Goal: Task Accomplishment & Management: Complete application form

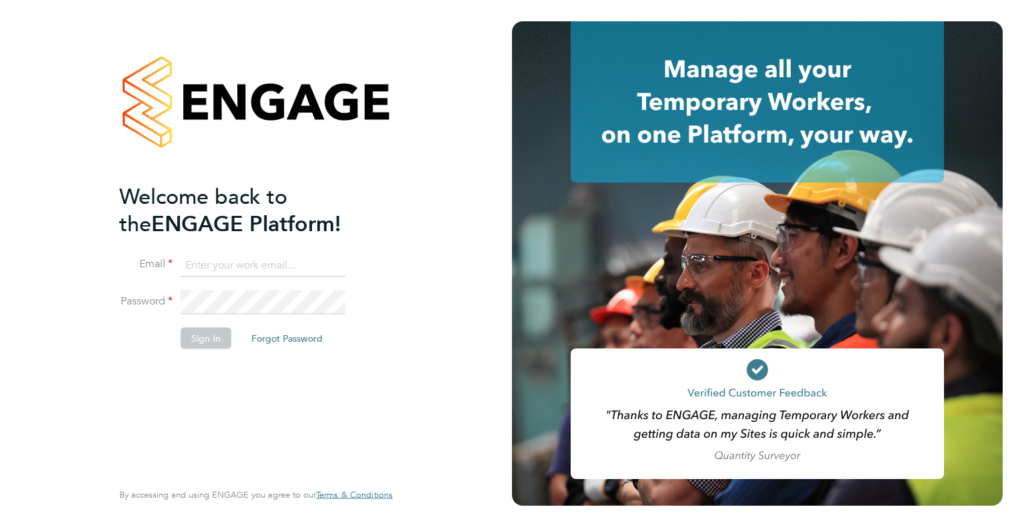
type input "[PERSON_NAME][EMAIL_ADDRESS][PERSON_NAME][DOMAIN_NAME]"
click at [219, 338] on button "Sign In" at bounding box center [206, 337] width 51 height 21
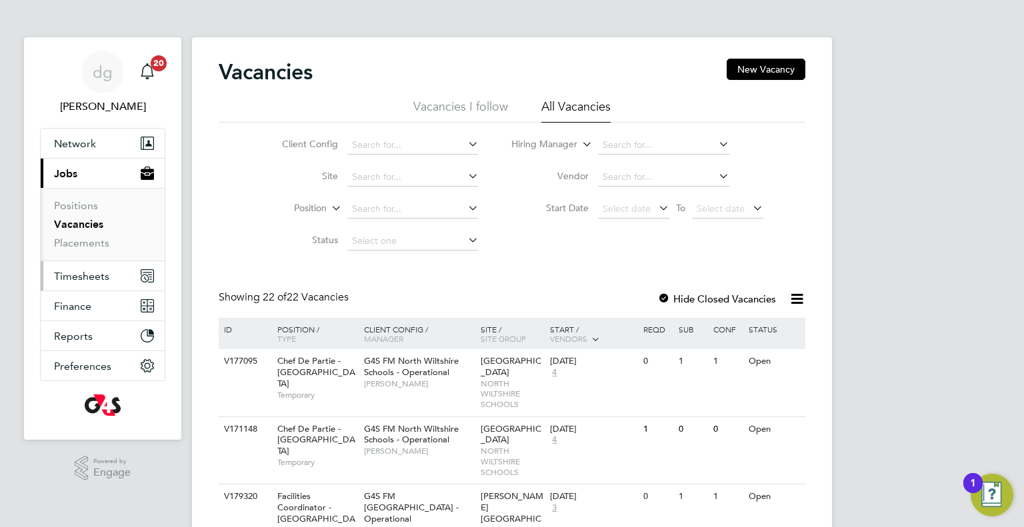
click at [80, 282] on button "Timesheets" at bounding box center [103, 275] width 124 height 29
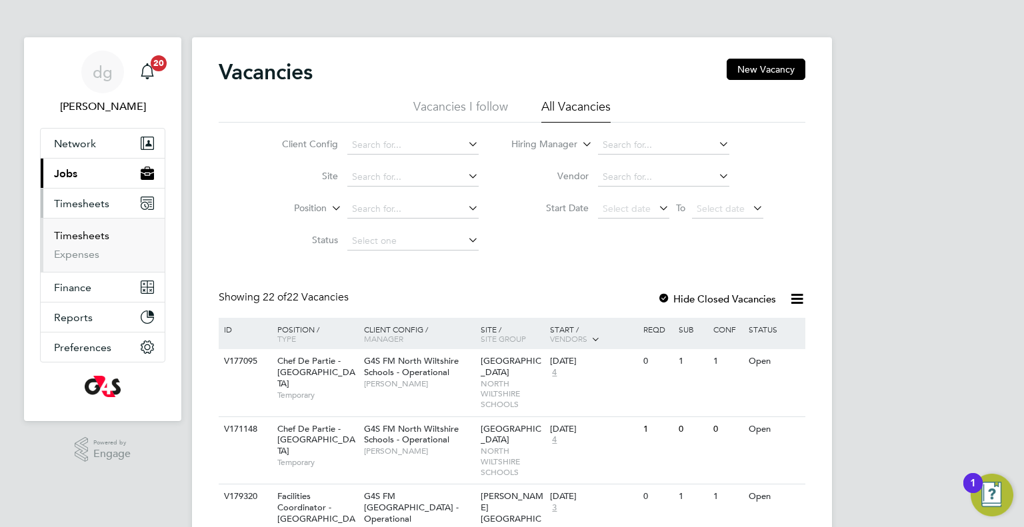
click at [79, 242] on li "Timesheets" at bounding box center [104, 238] width 100 height 19
click at [82, 239] on link "Timesheets" at bounding box center [81, 235] width 55 height 13
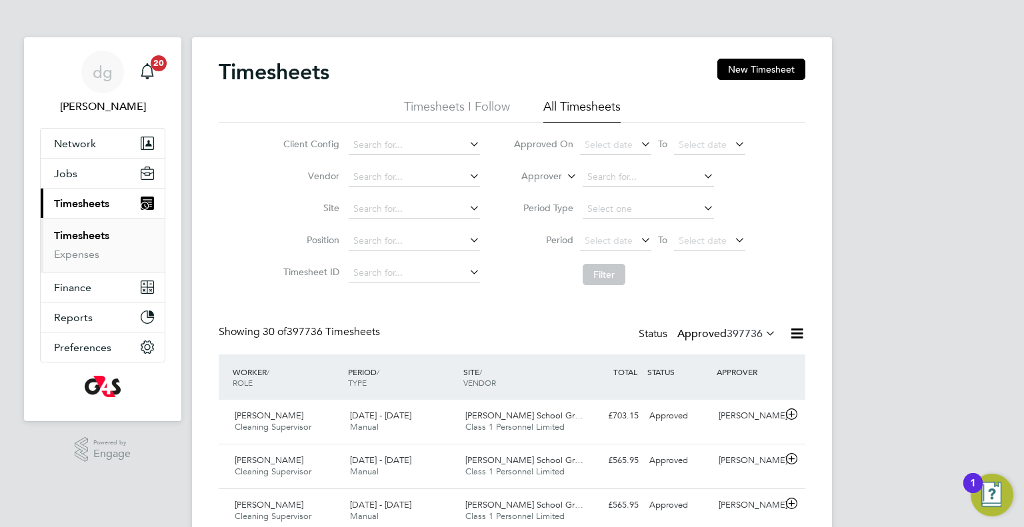
click at [757, 326] on div "Status Approved 397736" at bounding box center [709, 334] width 140 height 19
click at [754, 331] on span "397736" at bounding box center [745, 333] width 36 height 13
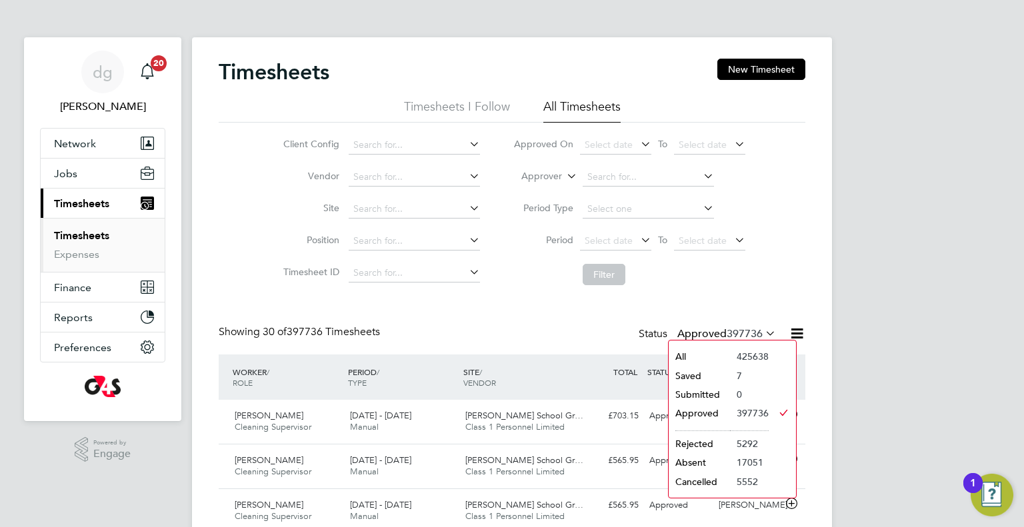
click at [701, 377] on li "Saved" at bounding box center [699, 376] width 61 height 19
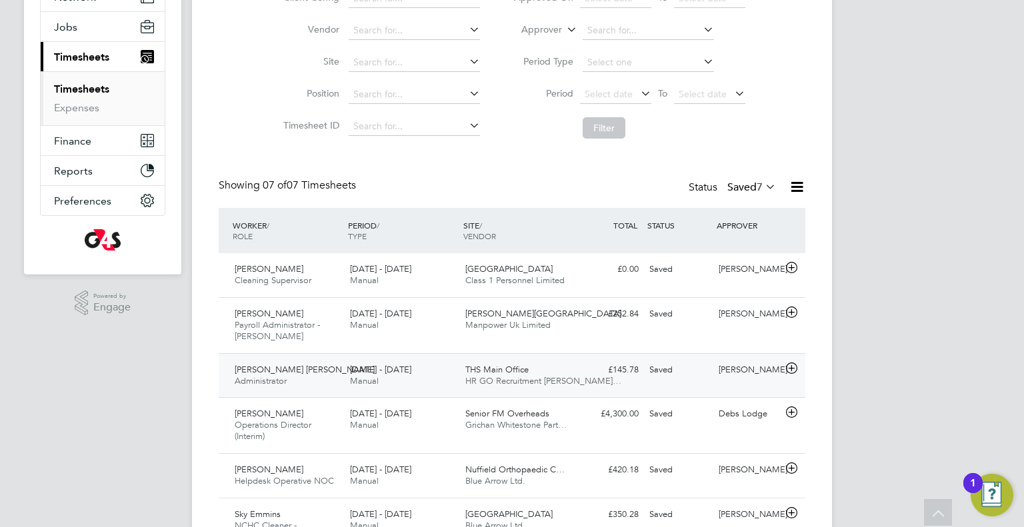
click at [580, 376] on div "£145.78 Saved" at bounding box center [609, 370] width 69 height 22
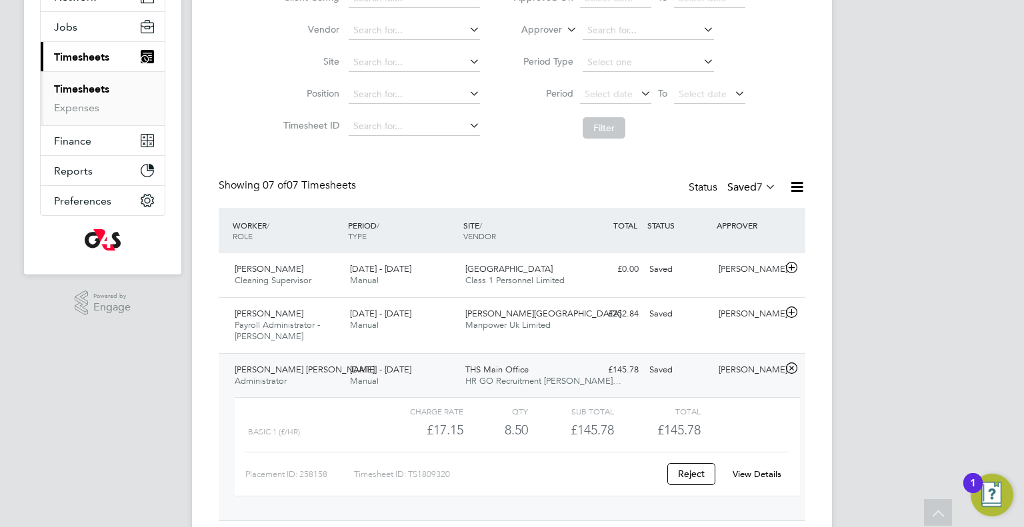
click at [753, 468] on div "View Details" at bounding box center [756, 474] width 65 height 21
click at [753, 470] on link "View Details" at bounding box center [757, 474] width 49 height 11
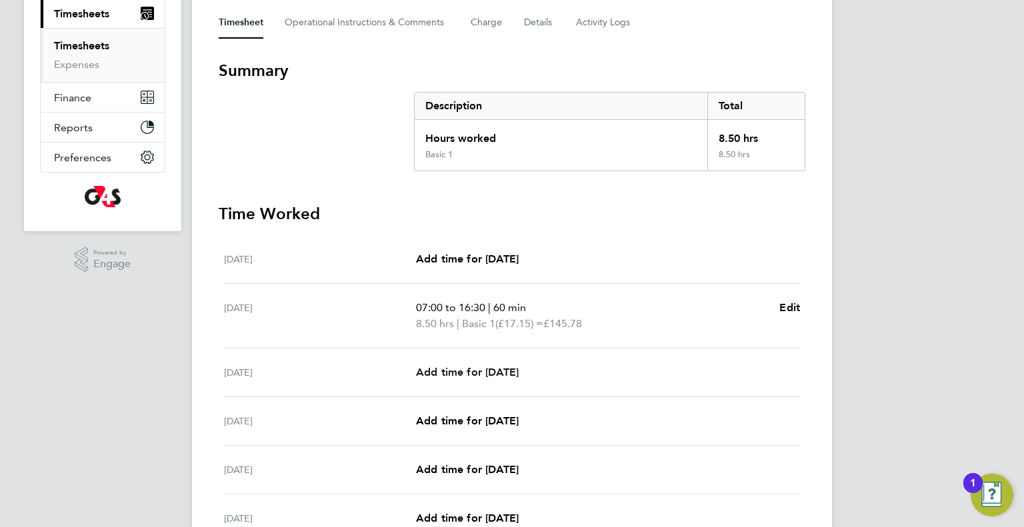
scroll to position [200, 0]
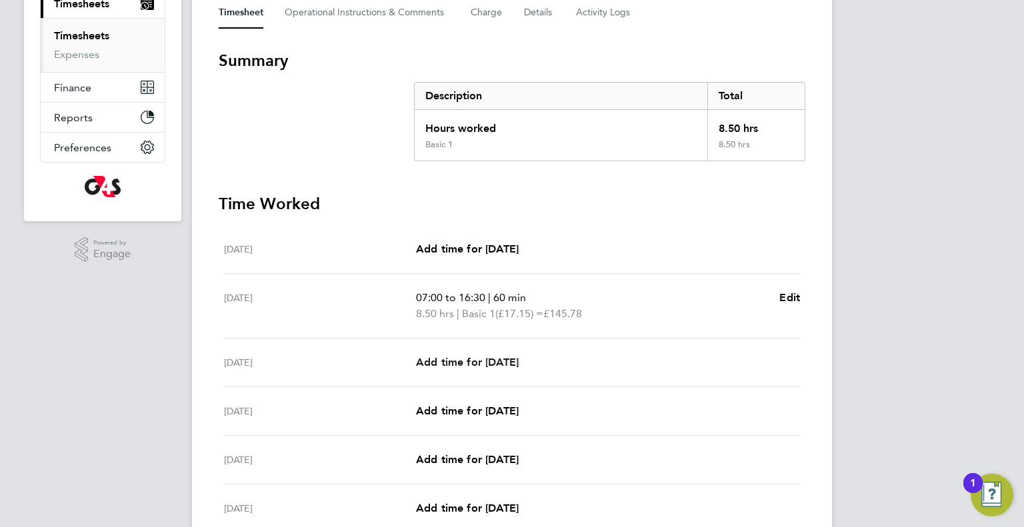
click at [465, 356] on span "Add time for [DATE]" at bounding box center [467, 362] width 103 height 13
select select "60"
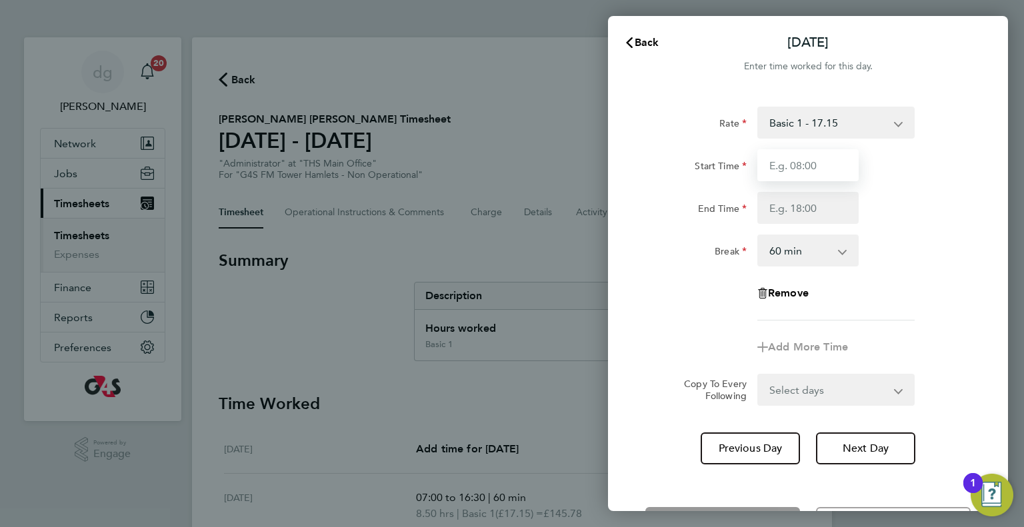
click at [809, 176] on input "Start Time" at bounding box center [807, 165] width 101 height 32
type input "07:00"
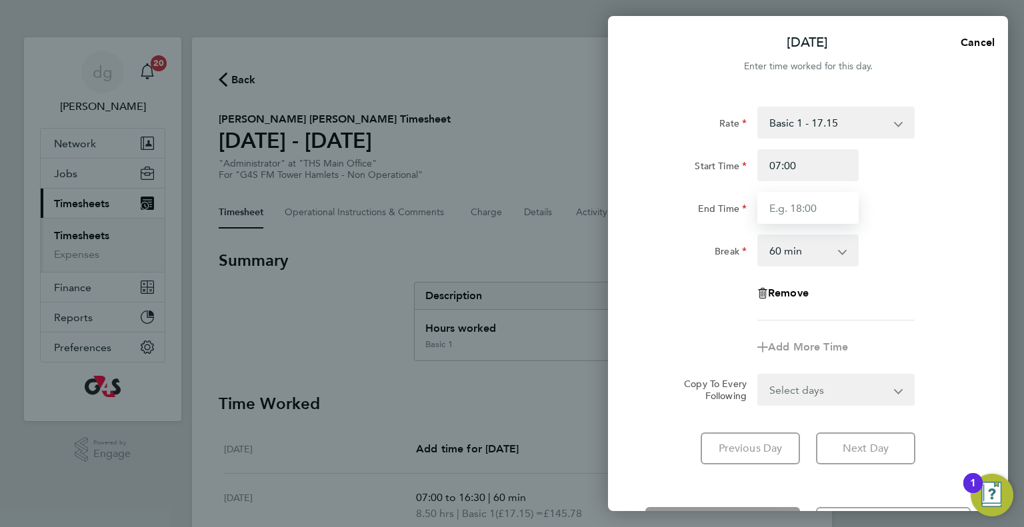
click at [804, 217] on input "End Time" at bounding box center [807, 208] width 101 height 32
type input "16:00"
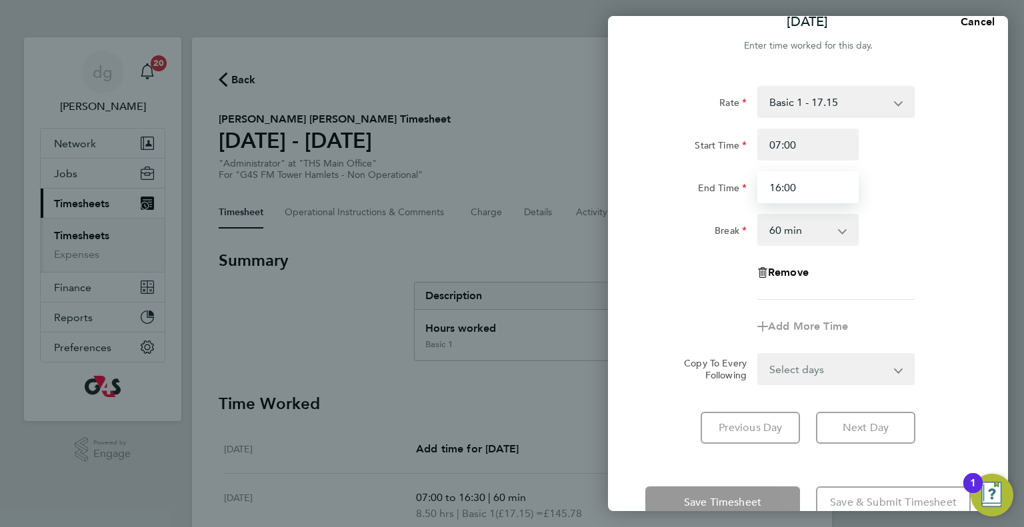
scroll to position [53, 0]
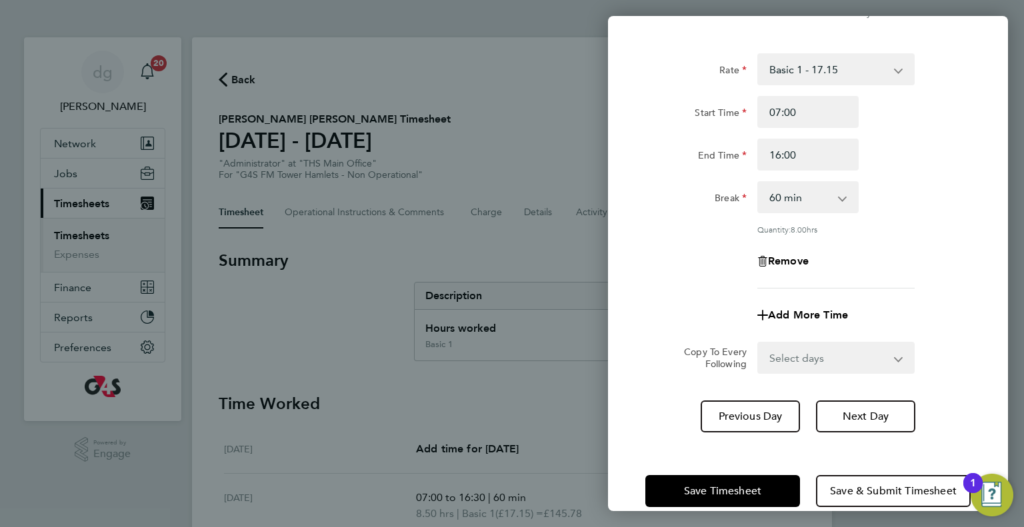
click at [745, 431] on div "[DATE] Cancel Enter time worked for this day. Rate Basic 1 - 17.15 Start Time 0…" at bounding box center [808, 263] width 400 height 495
click at [707, 493] on span "Save Timesheet" at bounding box center [722, 491] width 77 height 13
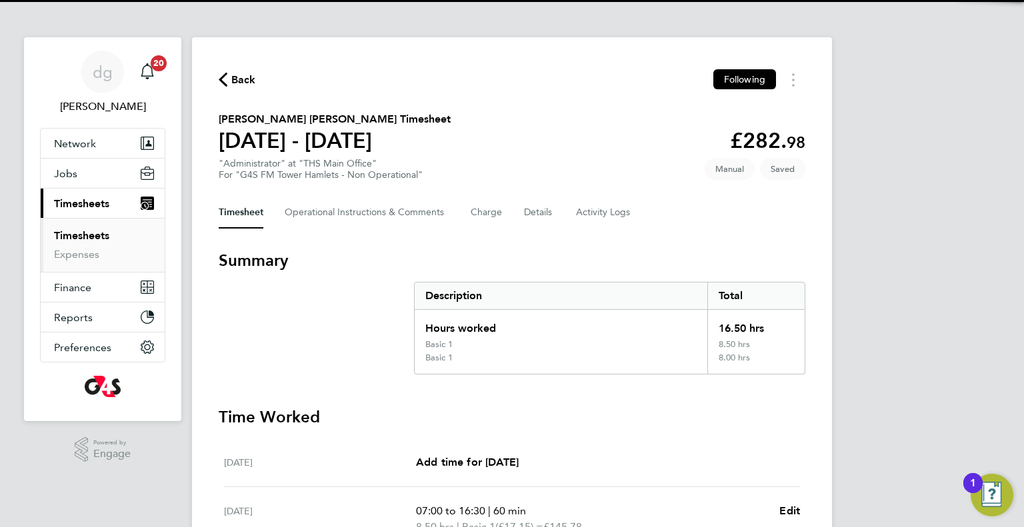
click at [724, 225] on div "Timesheet Operational Instructions & Comments Charge Details Activity Logs" at bounding box center [512, 213] width 587 height 32
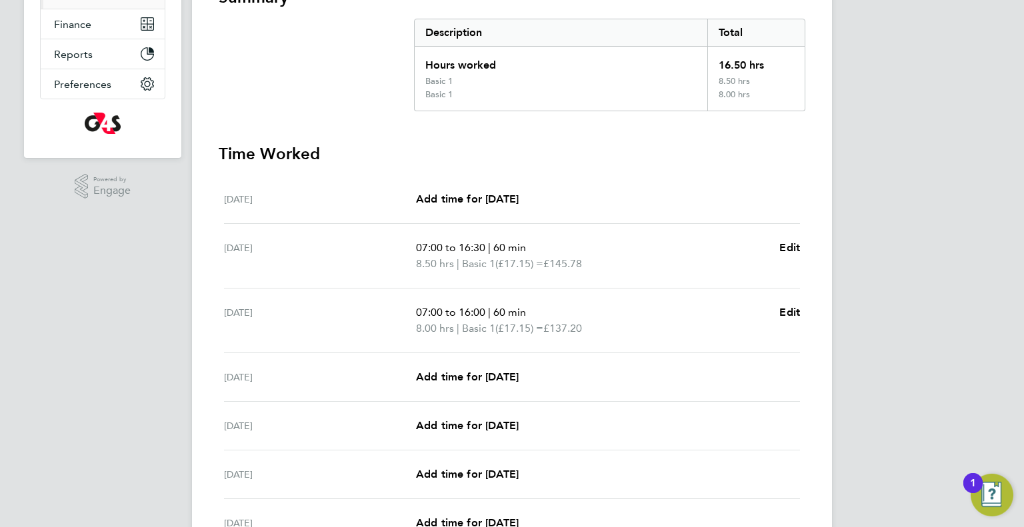
scroll to position [293, 0]
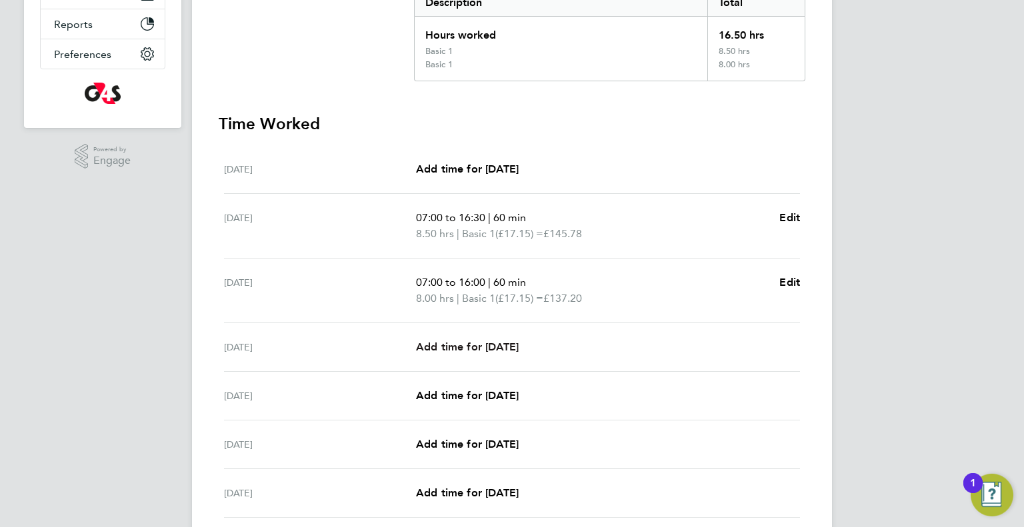
click at [503, 345] on span "Add time for [DATE]" at bounding box center [467, 347] width 103 height 13
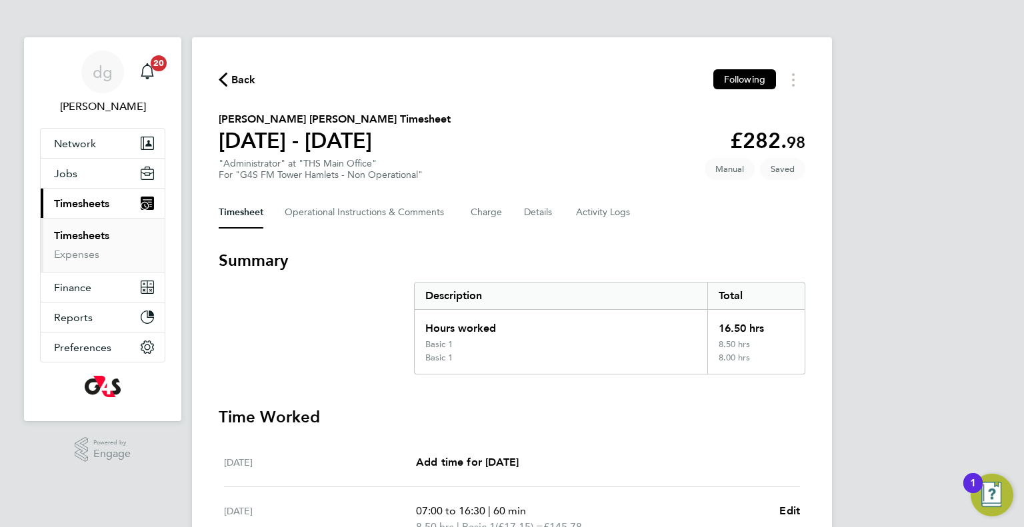
select select "60"
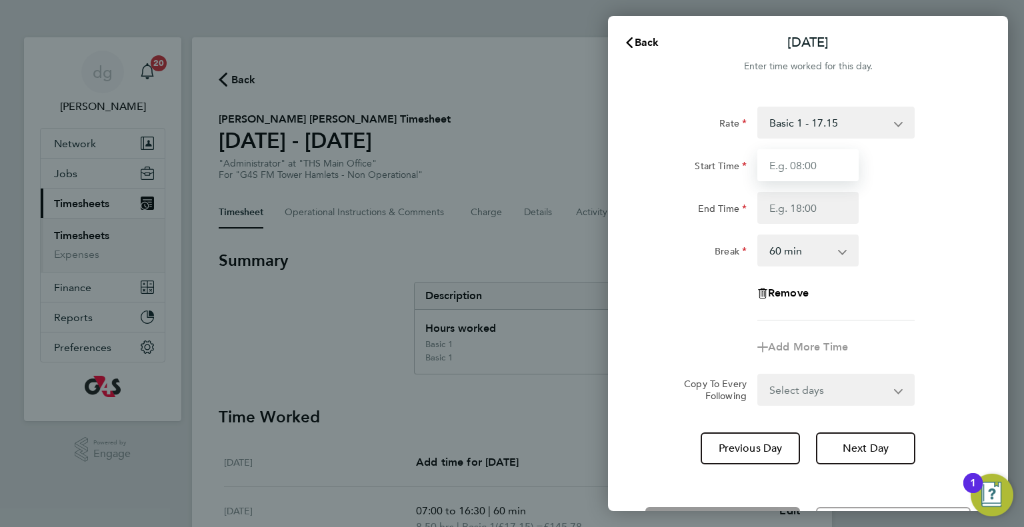
click at [798, 172] on input "Start Time" at bounding box center [807, 165] width 101 height 32
type input "07:00"
click at [803, 207] on input "End Time" at bounding box center [807, 208] width 101 height 32
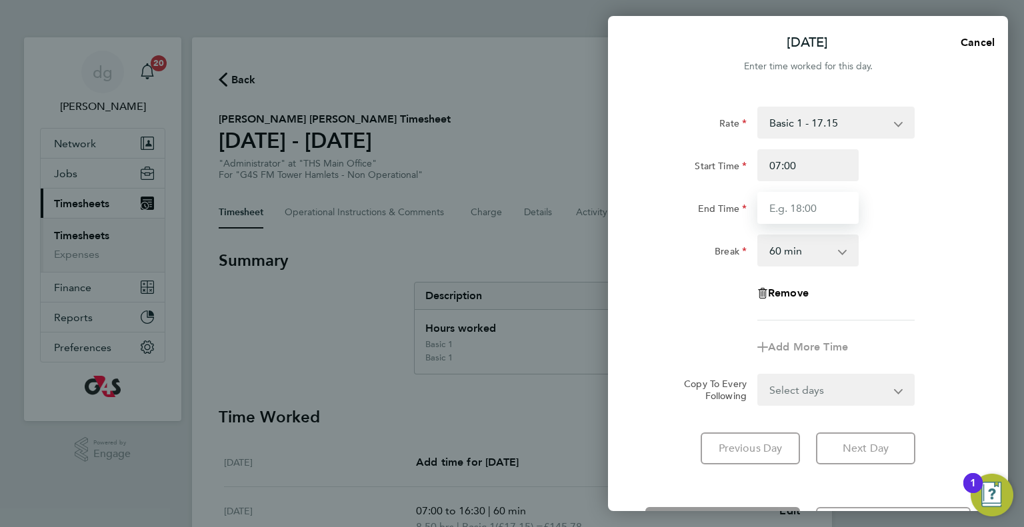
type input "16:00"
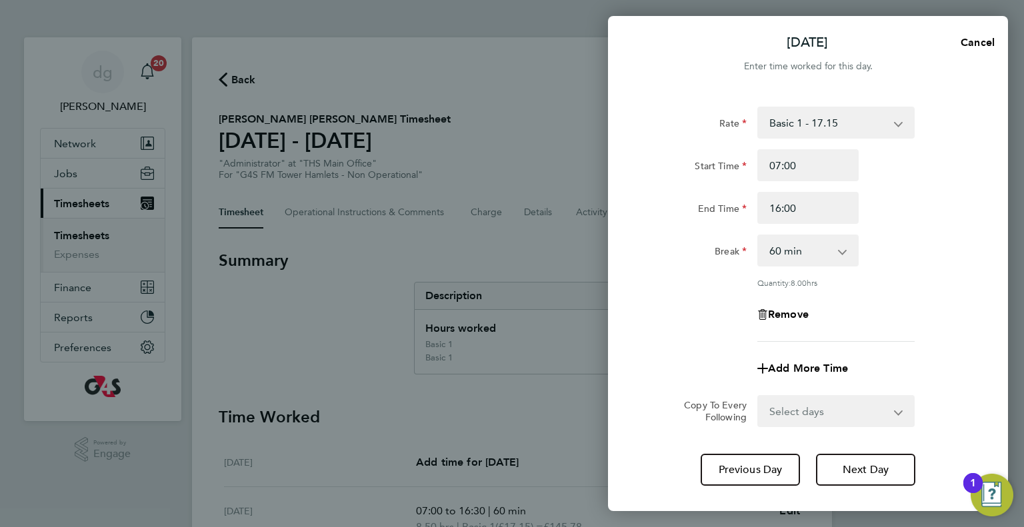
click at [903, 257] on div "Break 0 min 15 min 30 min 45 min 60 min 75 min 90 min" at bounding box center [808, 251] width 336 height 32
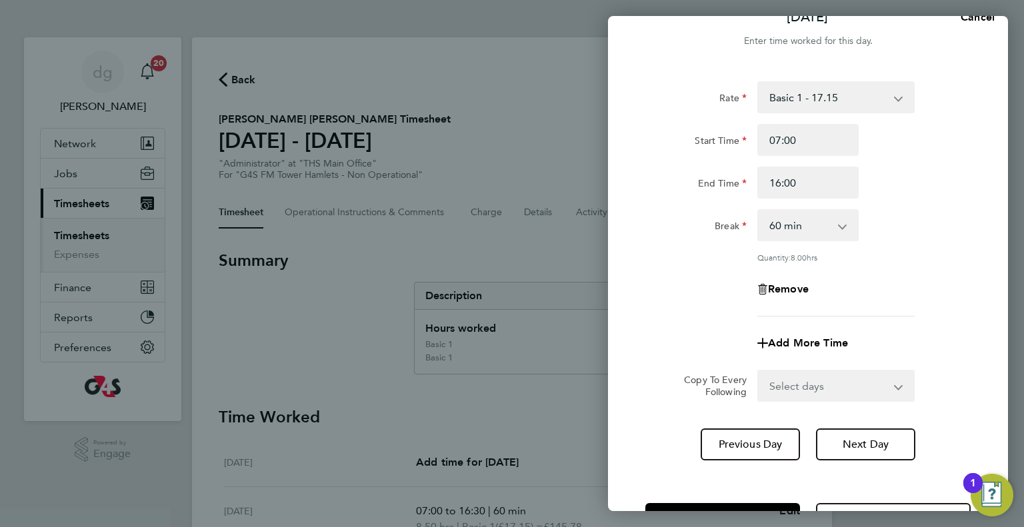
scroll to position [74, 0]
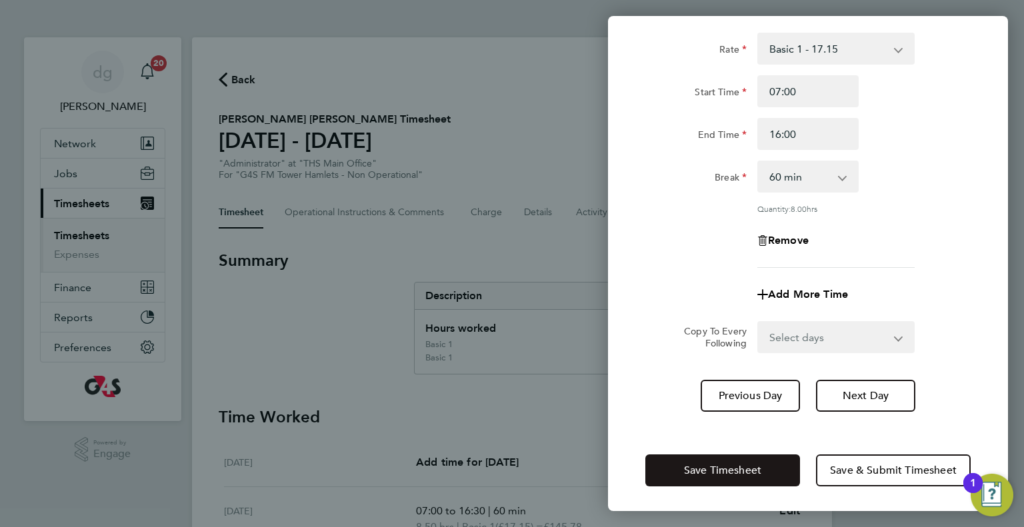
click at [721, 470] on span "Save Timesheet" at bounding box center [722, 470] width 77 height 13
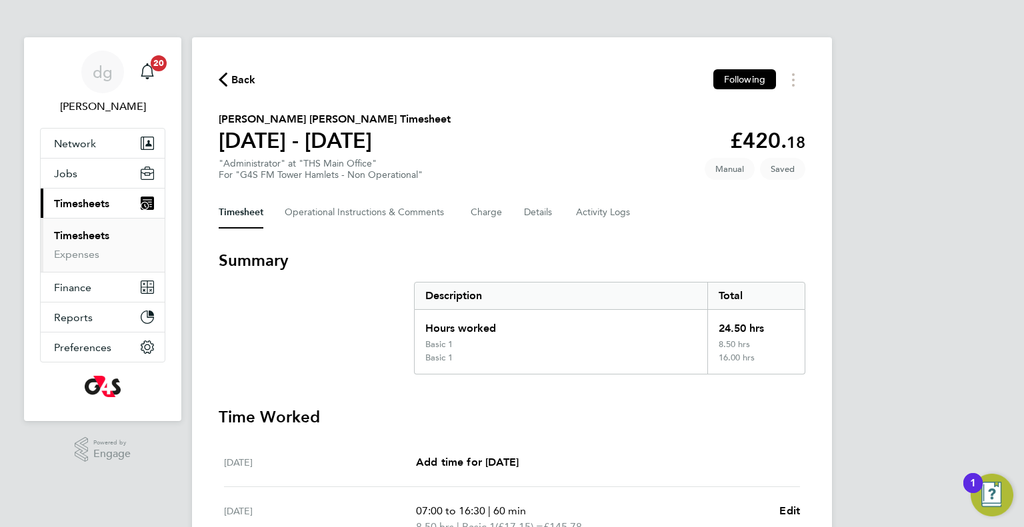
click at [812, 277] on div "Back Following [PERSON_NAME] [PERSON_NAME] Timesheet [DATE] - [DATE] £420. 18 "…" at bounding box center [512, 480] width 640 height 886
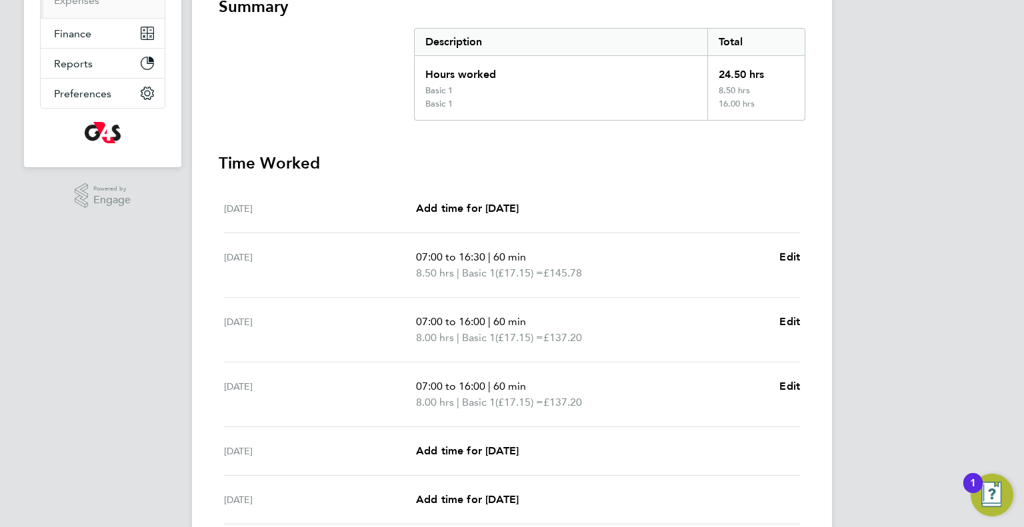
scroll to position [415, 0]
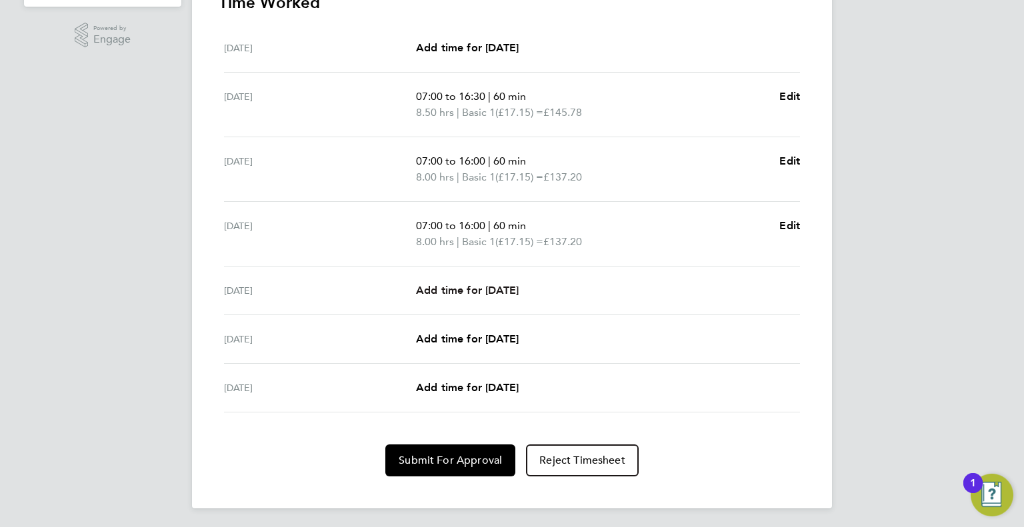
click at [503, 291] on span "Add time for [DATE]" at bounding box center [467, 290] width 103 height 13
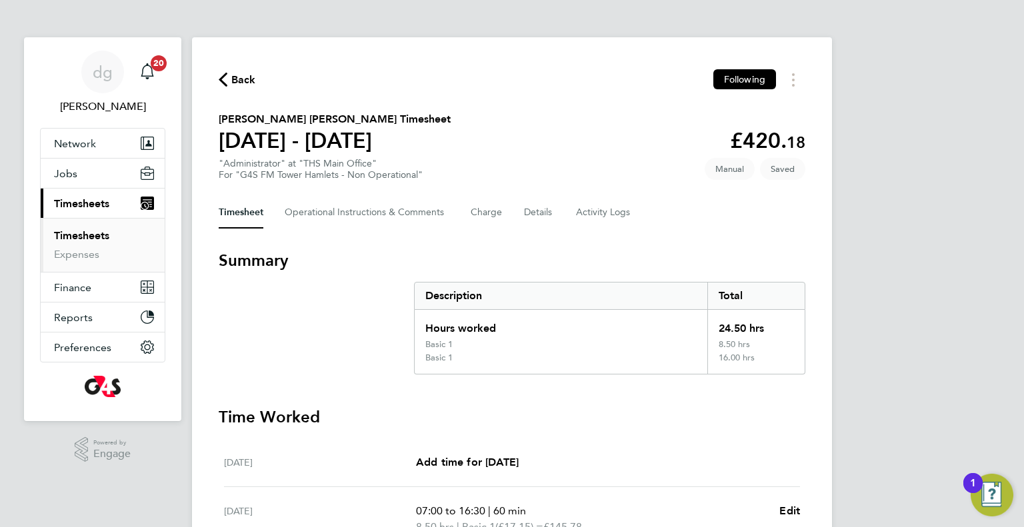
select select "60"
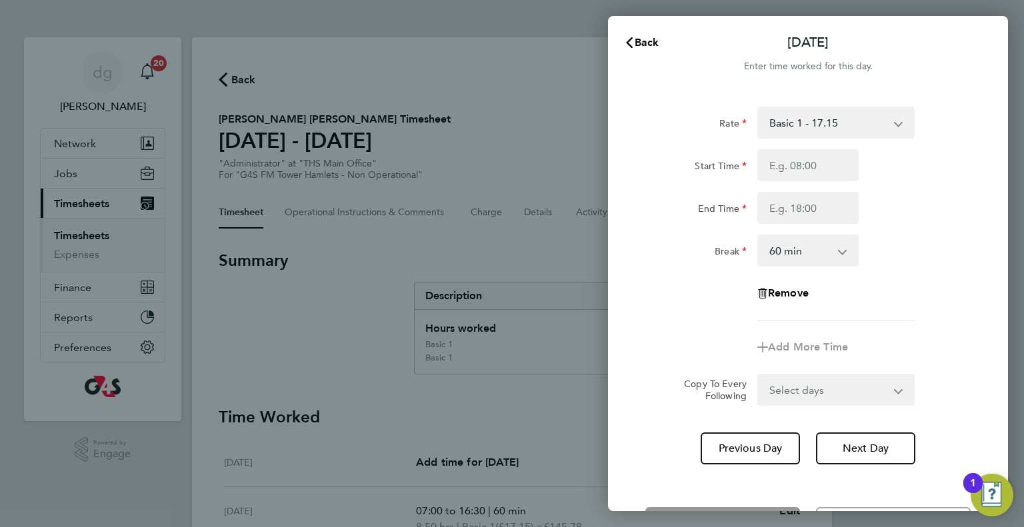
click at [573, 263] on div "Back [DATE] Enter time worked for this day. Rate Basic 1 - 17.15 Start Time End…" at bounding box center [512, 263] width 1024 height 527
click at [629, 44] on icon "button" at bounding box center [629, 42] width 7 height 11
